Goal: Transaction & Acquisition: Purchase product/service

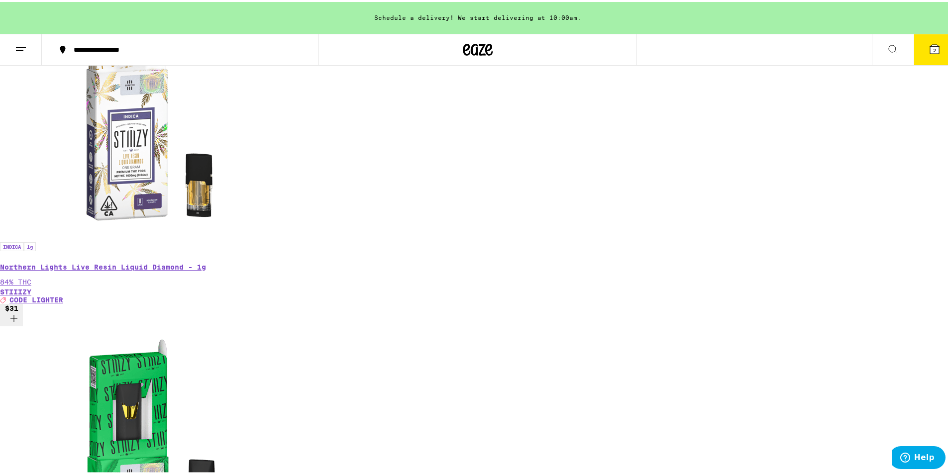
scroll to position [728, 0]
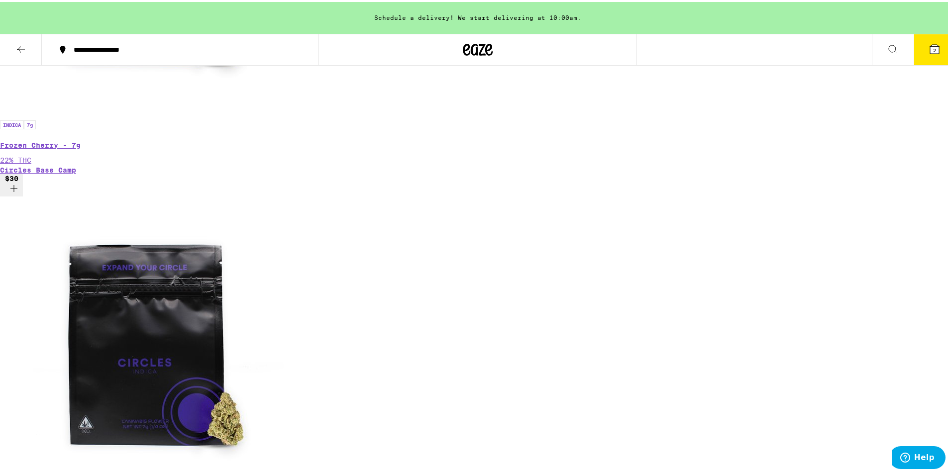
scroll to position [2781, 0]
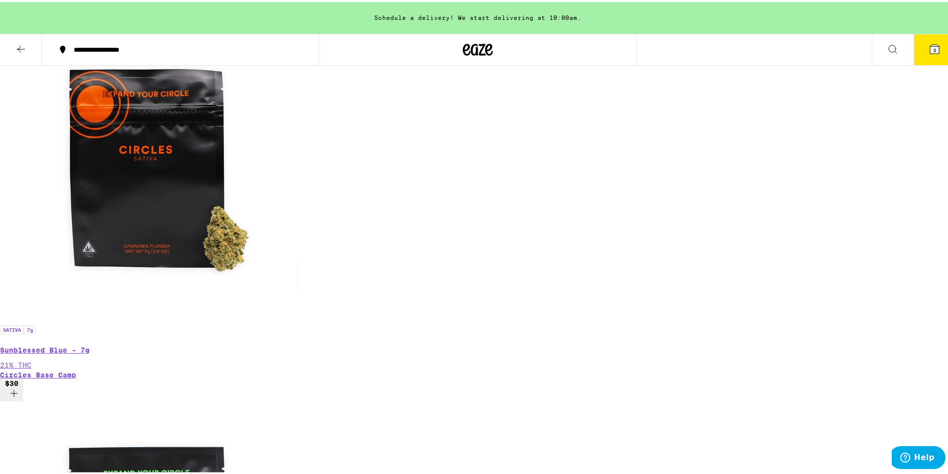
scroll to position [4076, 0]
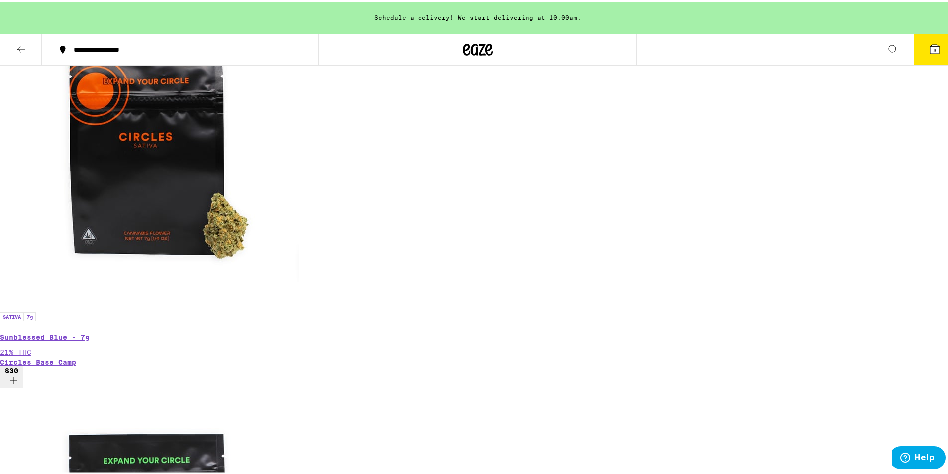
drag, startPoint x: 925, startPoint y: 346, endPoint x: 925, endPoint y: 357, distance: 11.5
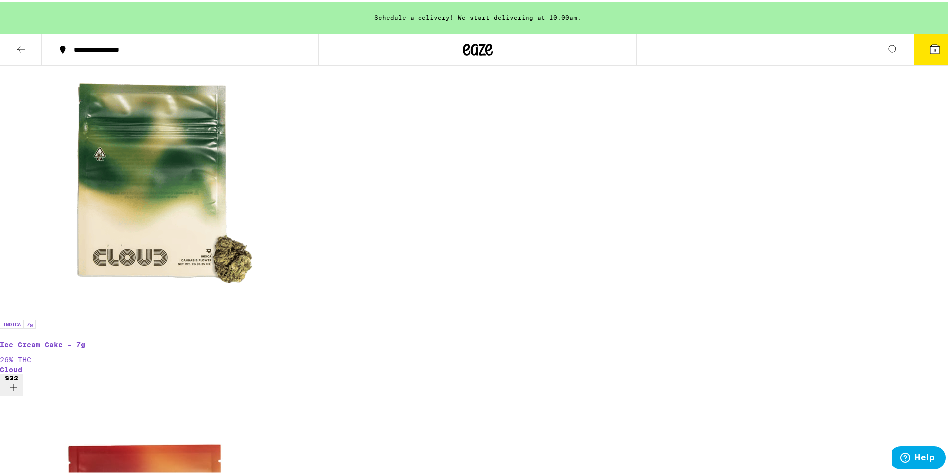
scroll to position [4838, 0]
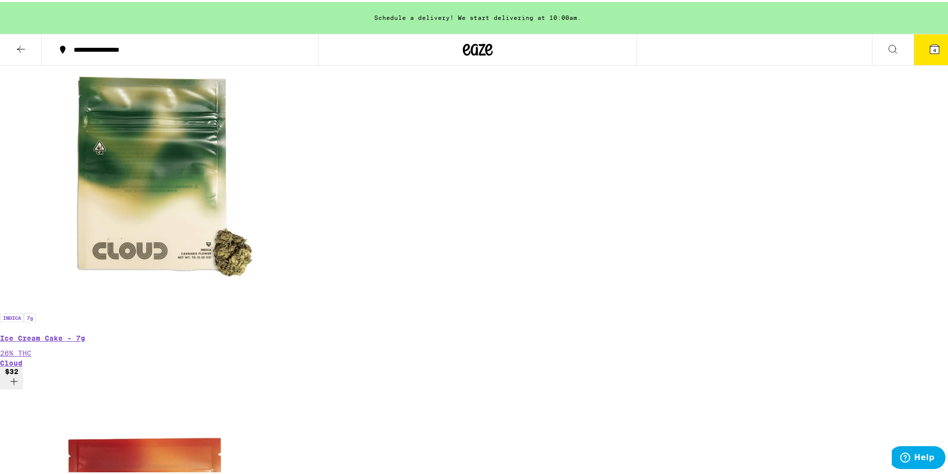
click at [933, 52] on icon at bounding box center [935, 47] width 12 height 12
